Goal: Task Accomplishment & Management: Manage account settings

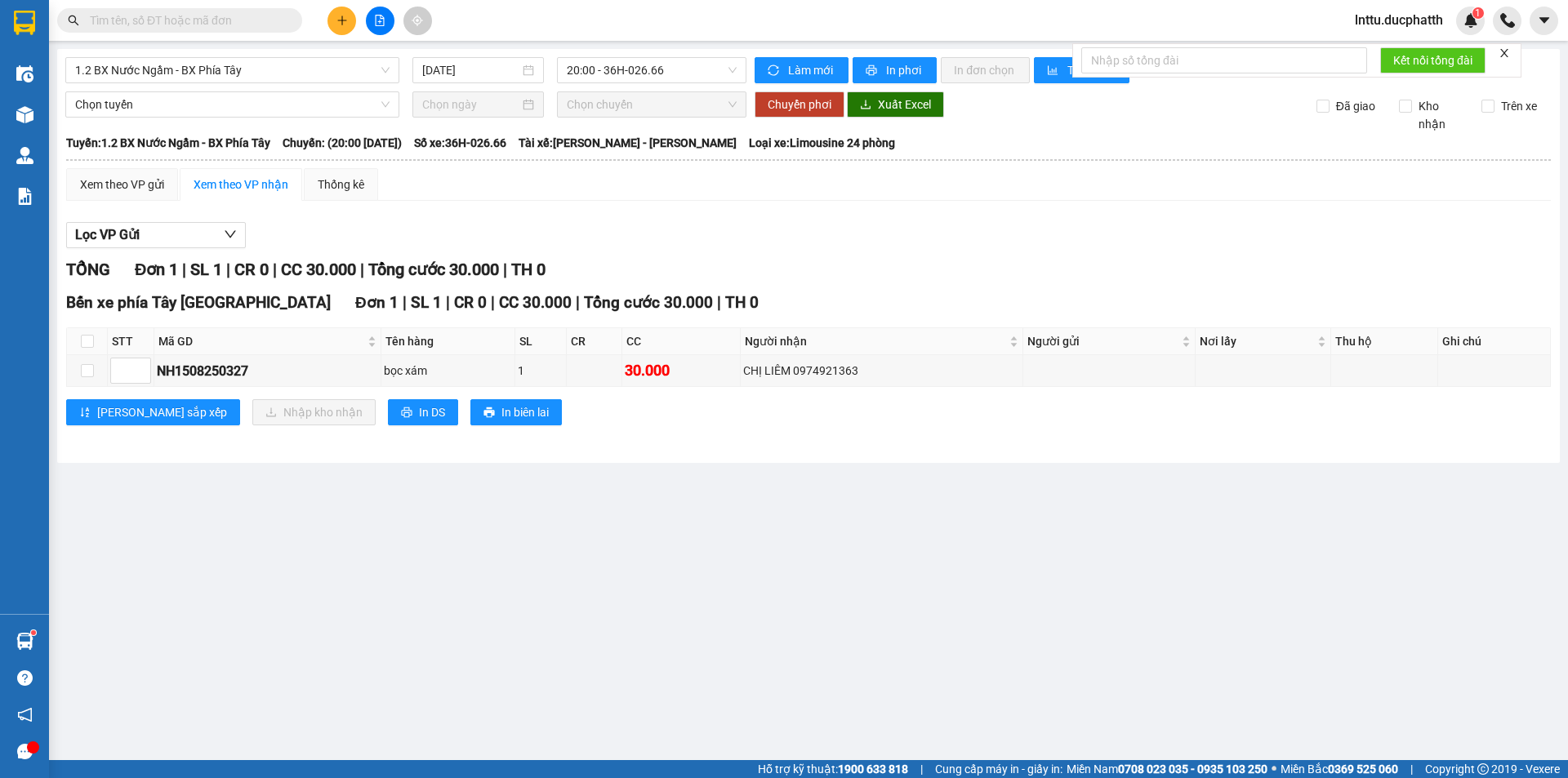
click at [1374, 13] on span "lnttu.ducphatth" at bounding box center [1398, 19] width 114 height 20
click at [1383, 53] on span "Đăng xuất" at bounding box center [1405, 51] width 83 height 18
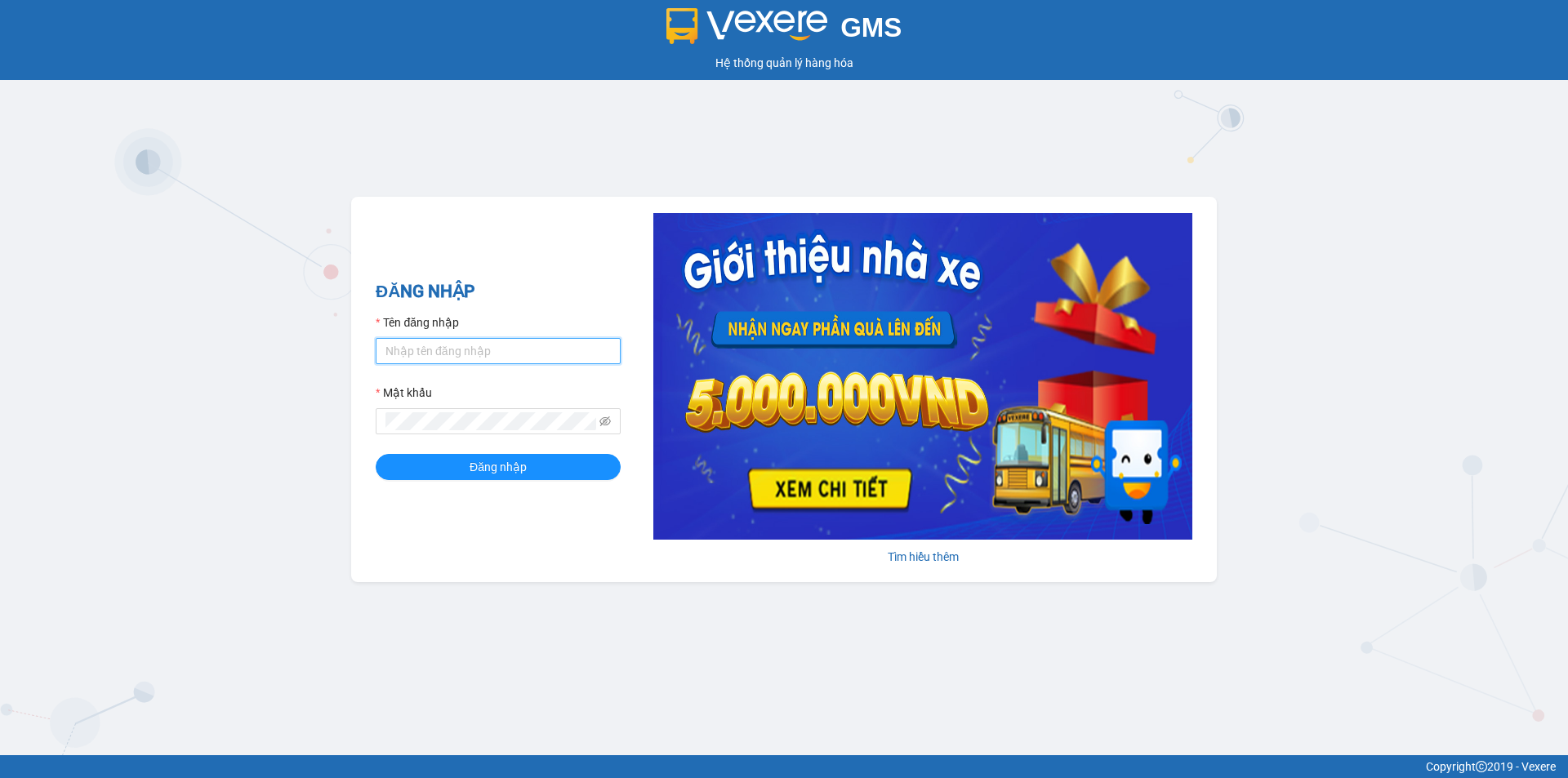
click at [466, 350] on input "Tên đăng nhập" at bounding box center [497, 351] width 245 height 26
type input "lttthao.ducphatth"
click at [465, 407] on div "Mật khẩu" at bounding box center [497, 396] width 245 height 24
click at [375, 454] on button "Đăng nhập" at bounding box center [497, 467] width 245 height 26
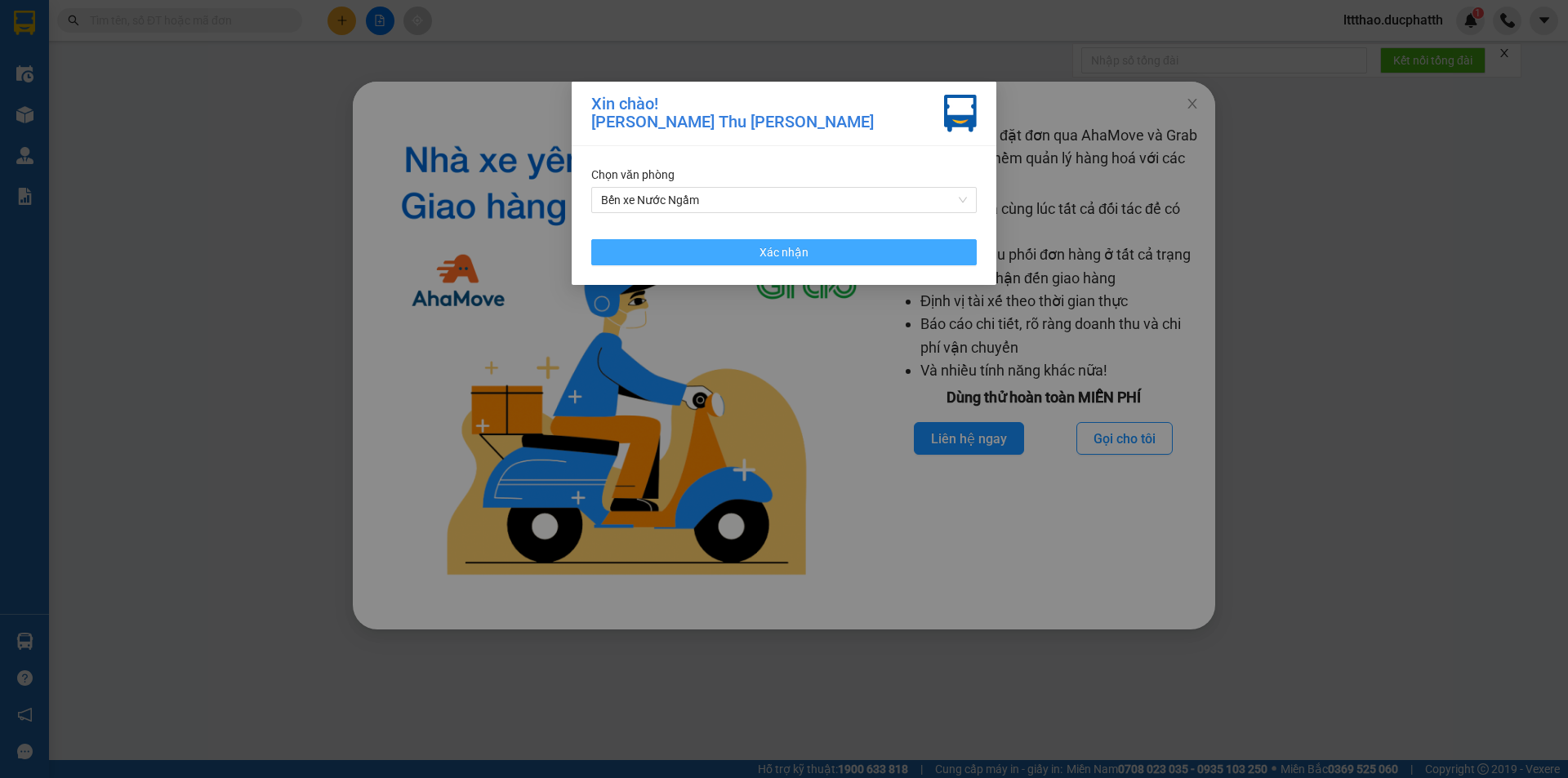
click at [843, 255] on button "Xác nhận" at bounding box center [783, 252] width 385 height 26
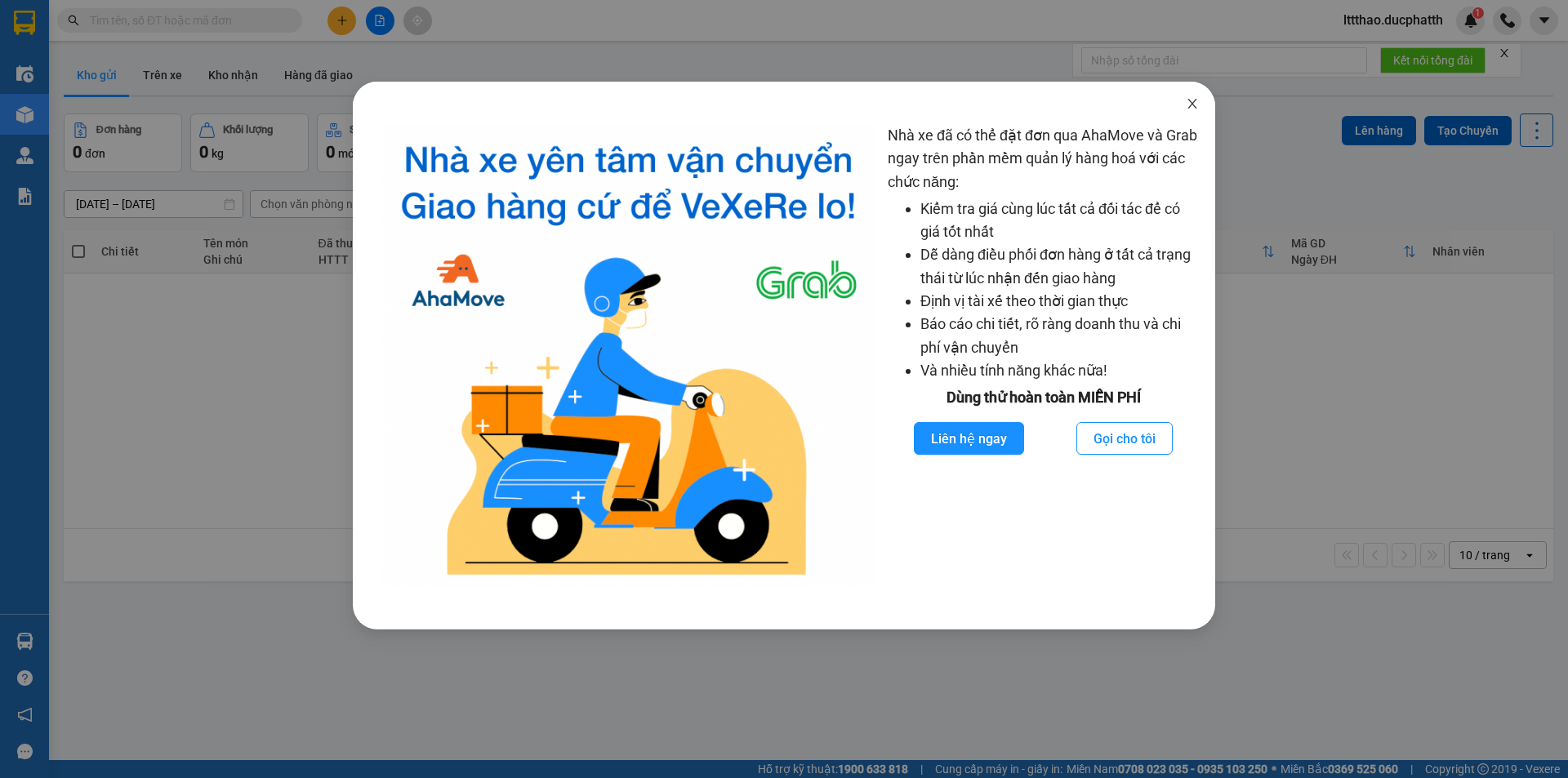
click at [1187, 108] on icon "close" at bounding box center [1192, 103] width 13 height 13
